Goal: Information Seeking & Learning: Understand process/instructions

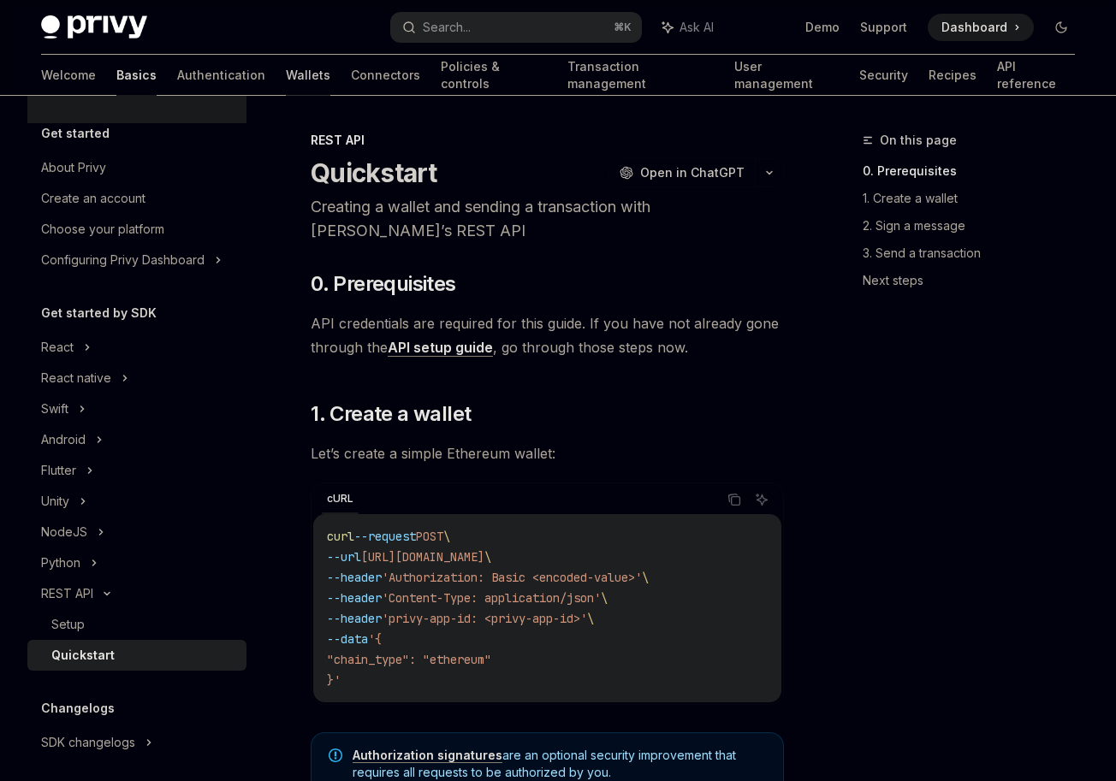
click at [286, 79] on link "Wallets" at bounding box center [308, 75] width 45 height 41
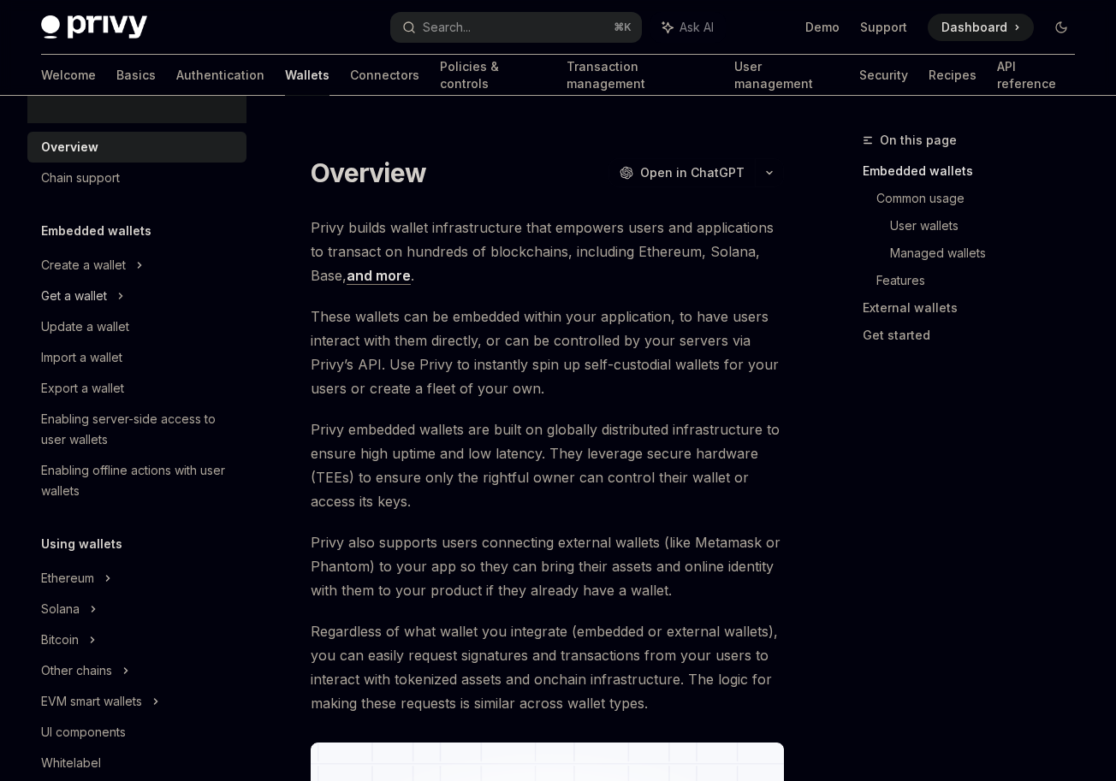
click at [121, 292] on icon at bounding box center [120, 296] width 7 height 21
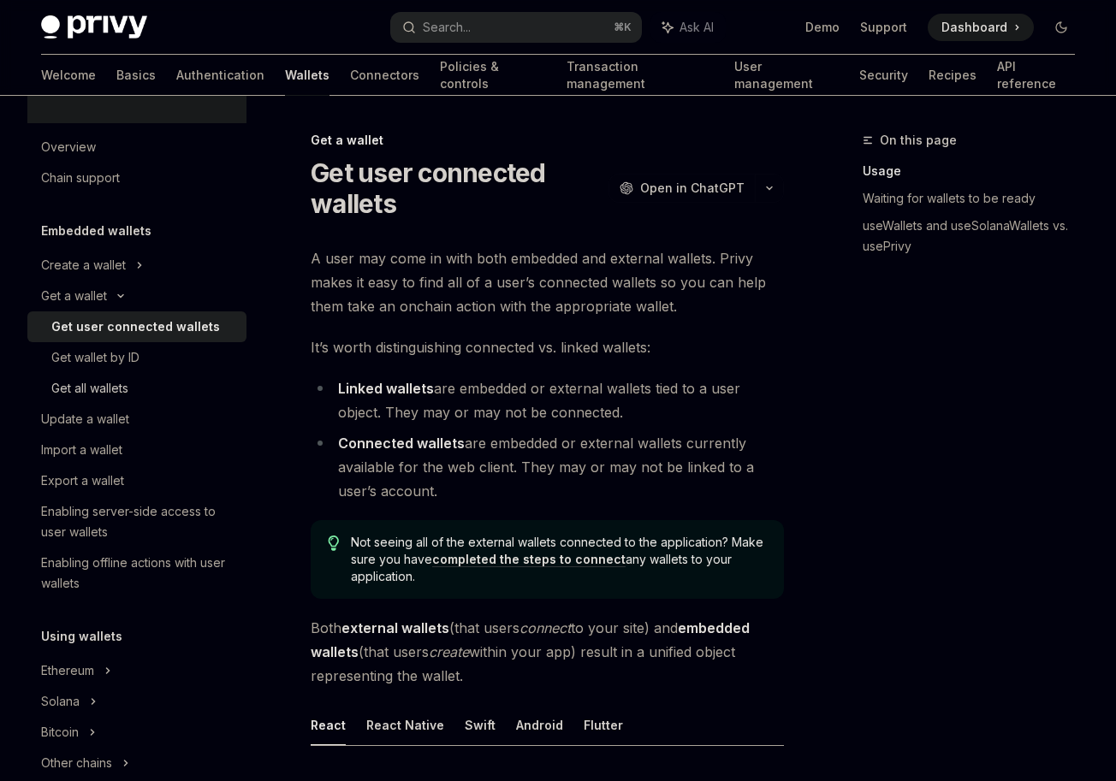
click at [134, 389] on div "Get all wallets" at bounding box center [143, 388] width 185 height 21
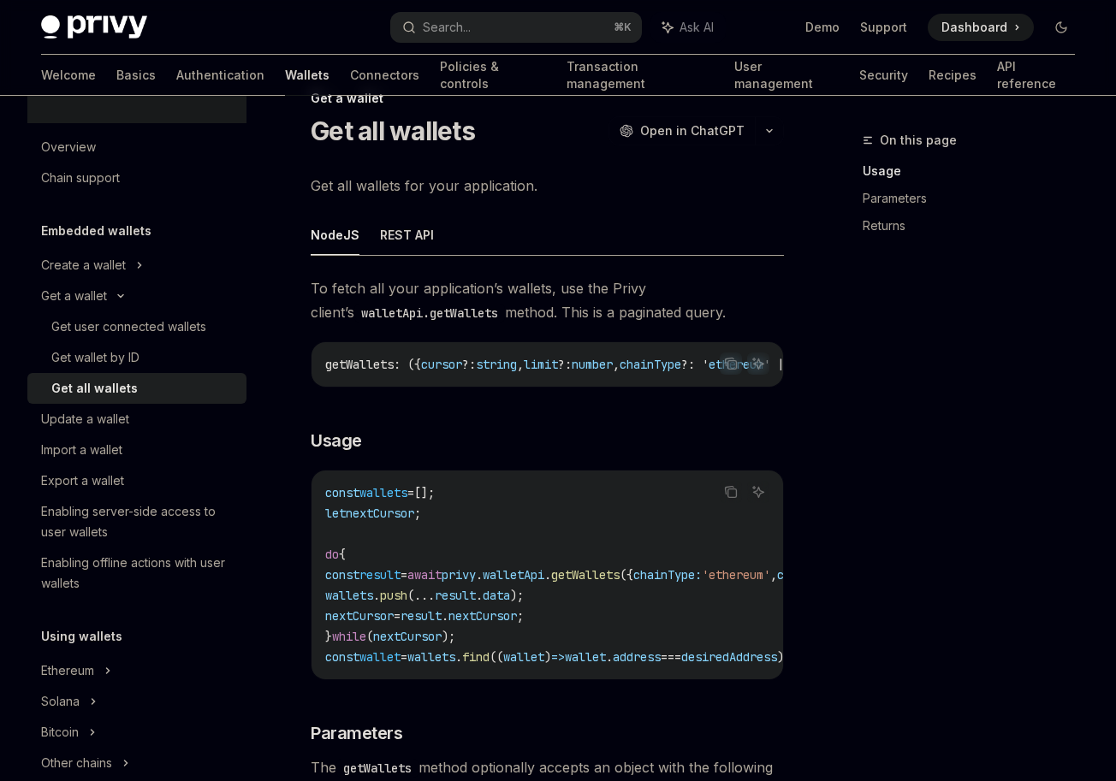
scroll to position [44, 0]
click at [422, 225] on button "REST API" at bounding box center [407, 233] width 54 height 40
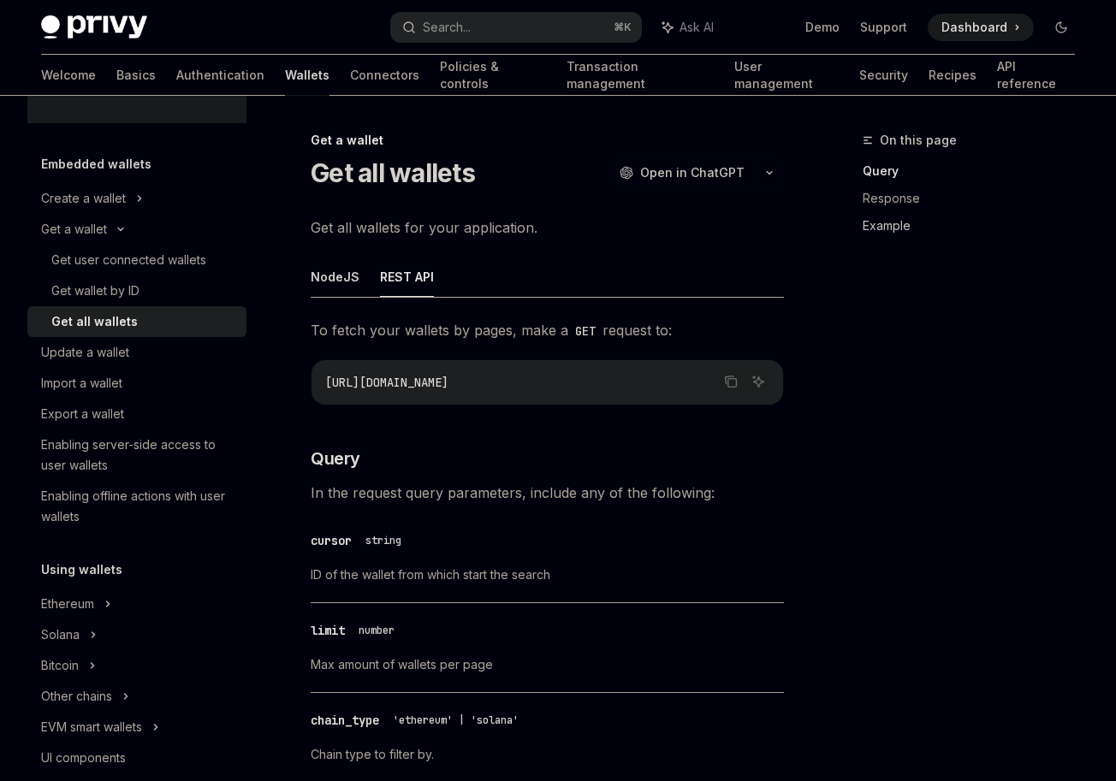
click at [886, 229] on link "Example" at bounding box center [976, 225] width 226 height 27
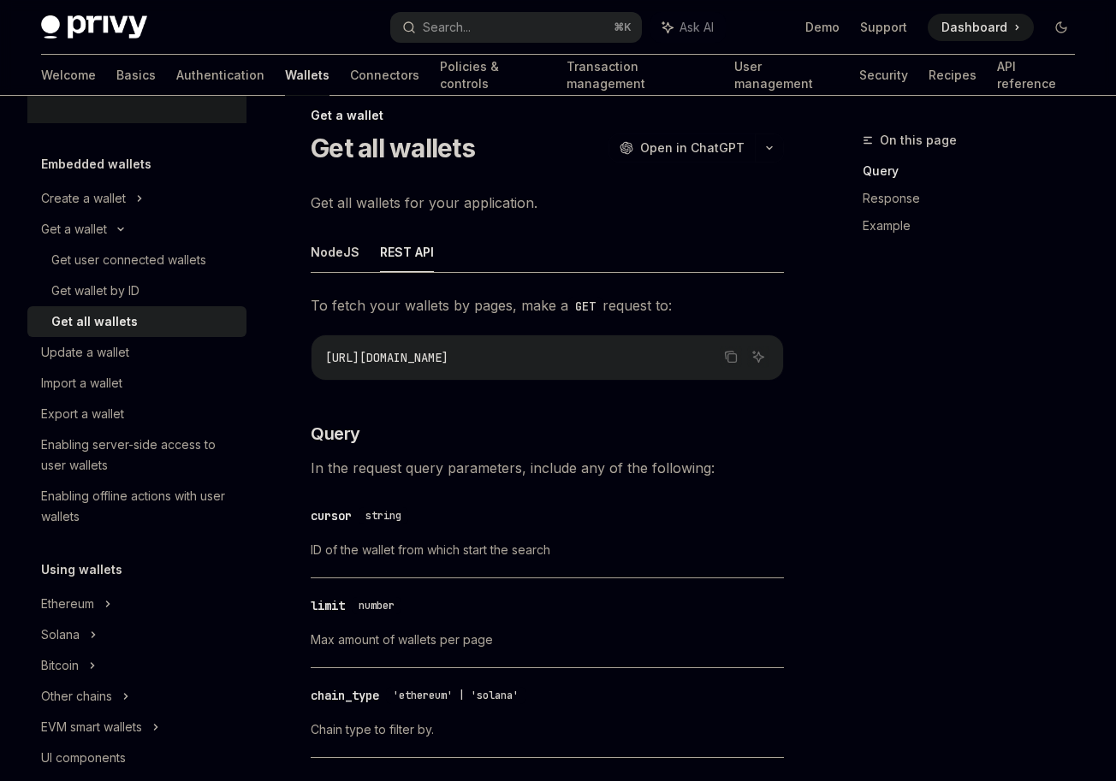
scroll to position [20, 0]
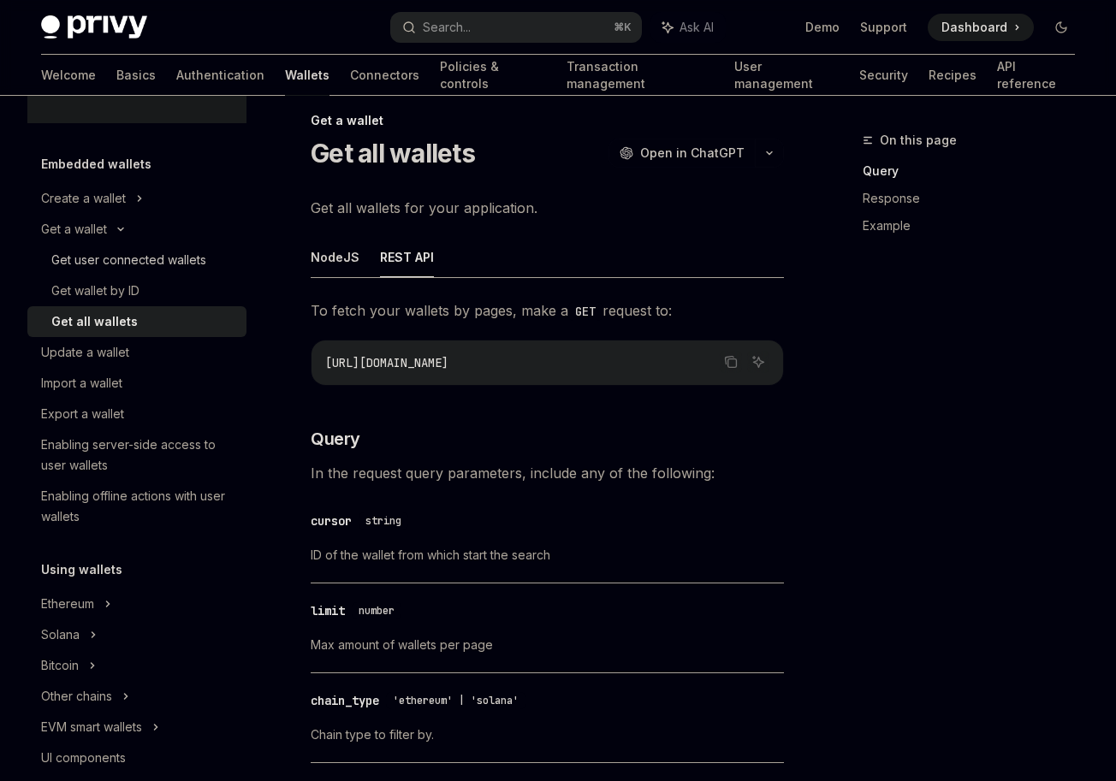
click at [193, 250] on link "Get user connected wallets" at bounding box center [136, 260] width 219 height 31
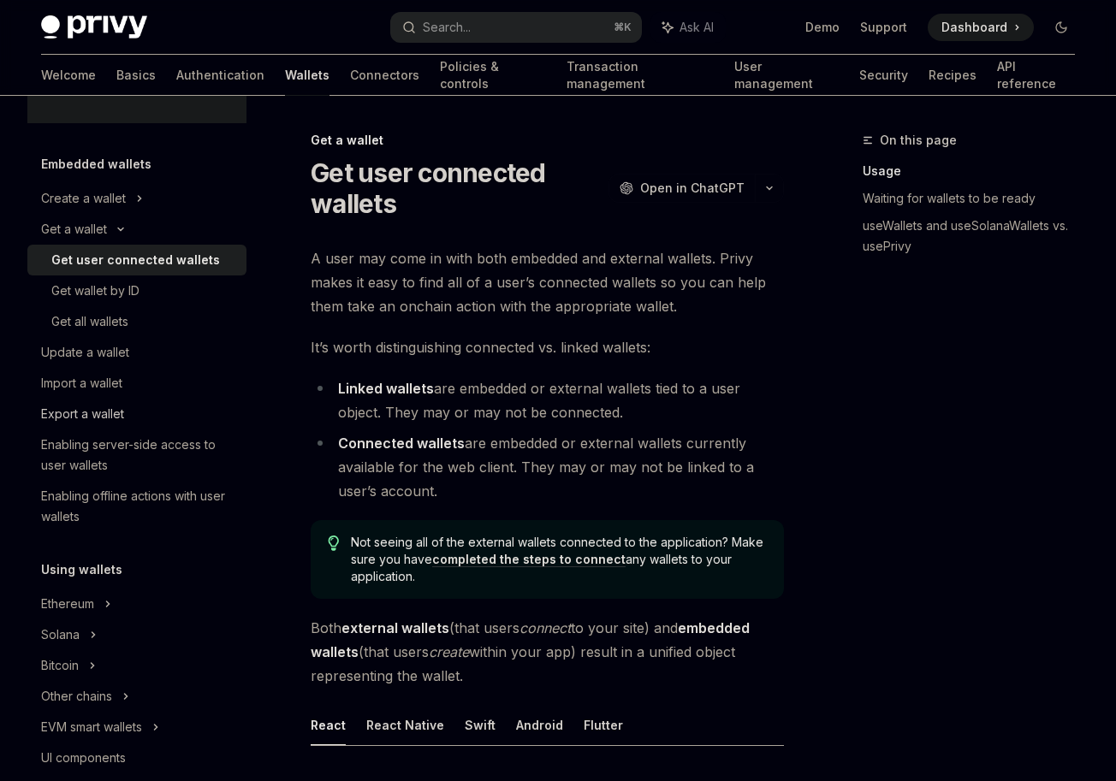
click at [119, 411] on div "Export a wallet" at bounding box center [82, 414] width 83 height 21
type textarea "*"
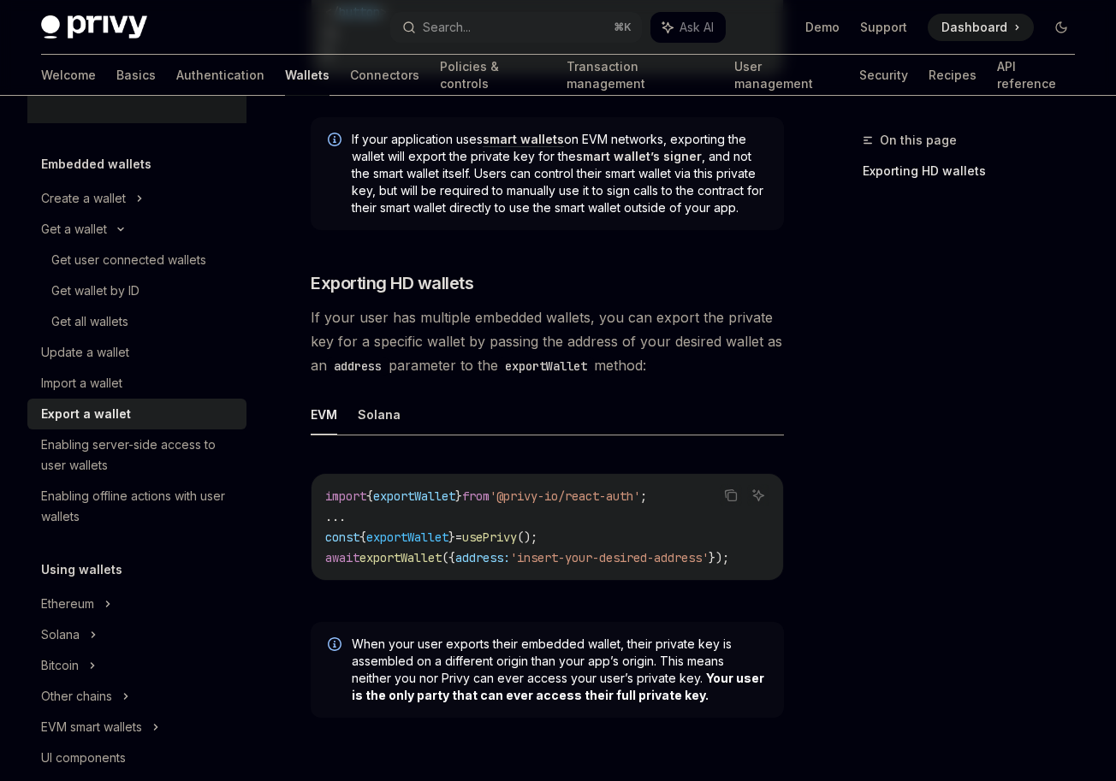
scroll to position [1226, 0]
